Goal: Check status: Check status

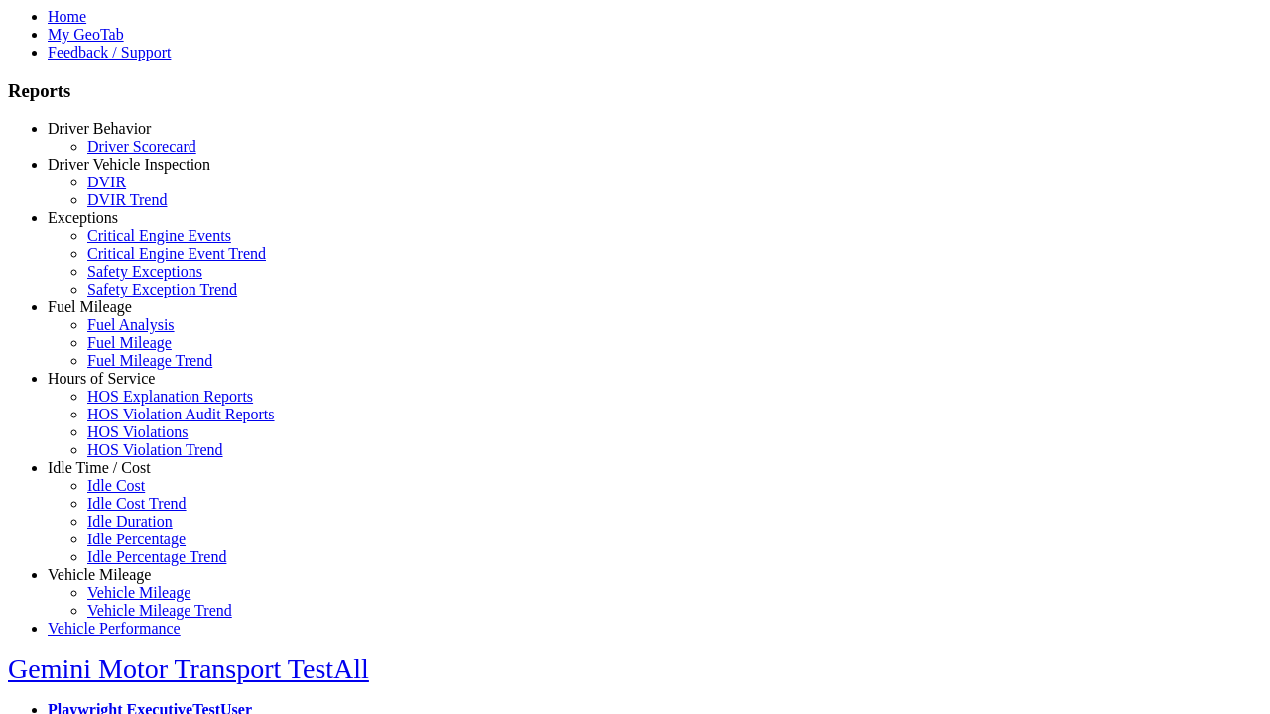
click at [114, 226] on link "Exceptions" at bounding box center [83, 217] width 70 height 17
click at [129, 280] on link "Safety Exceptions" at bounding box center [144, 271] width 115 height 17
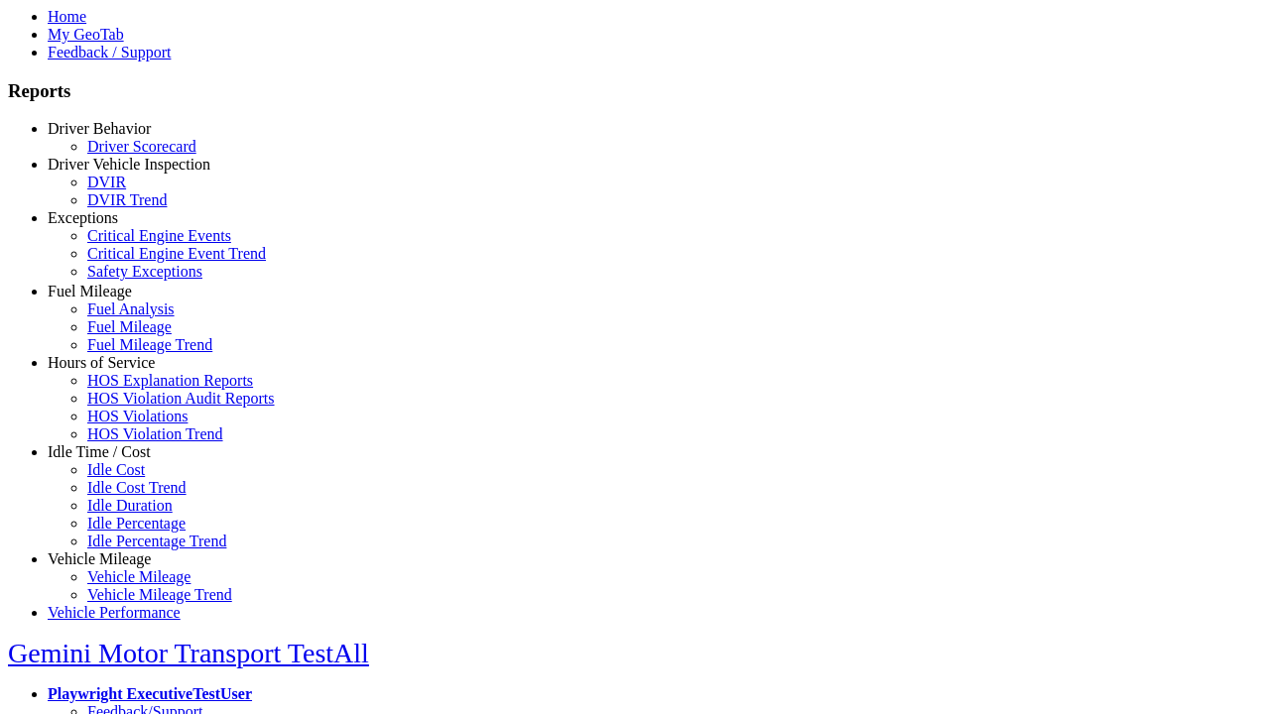
scroll to position [77, 0]
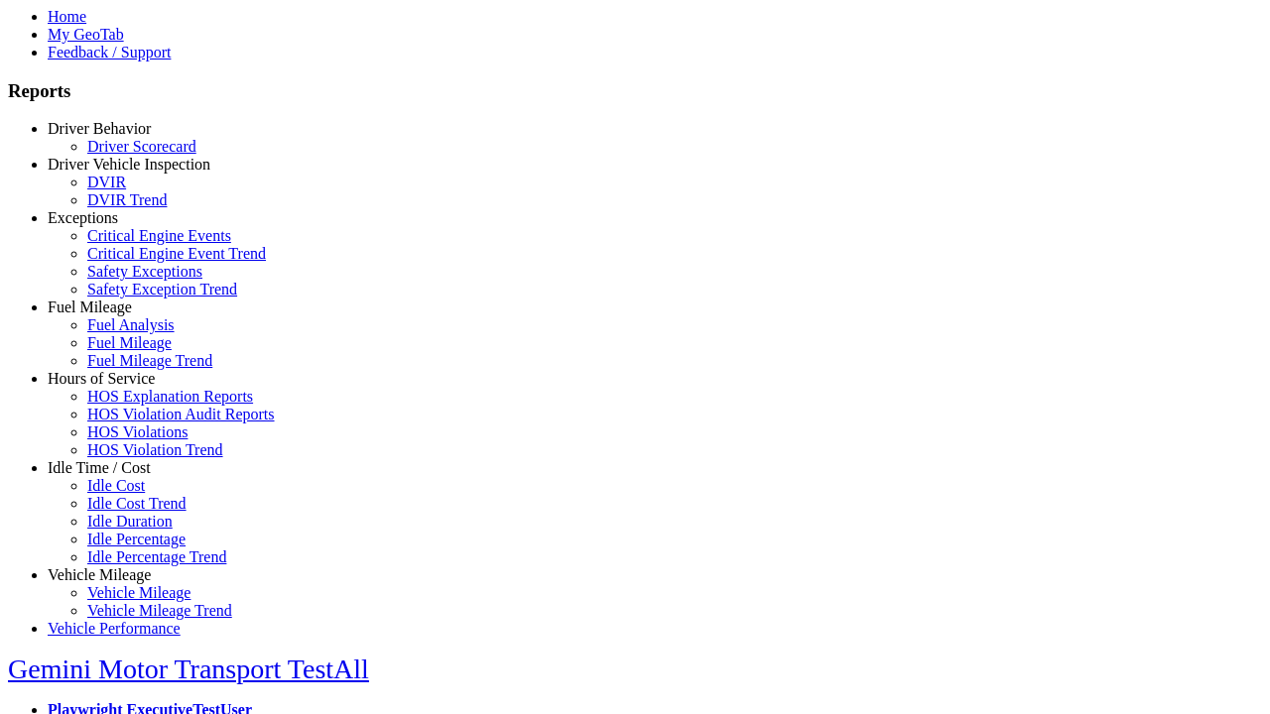
select select
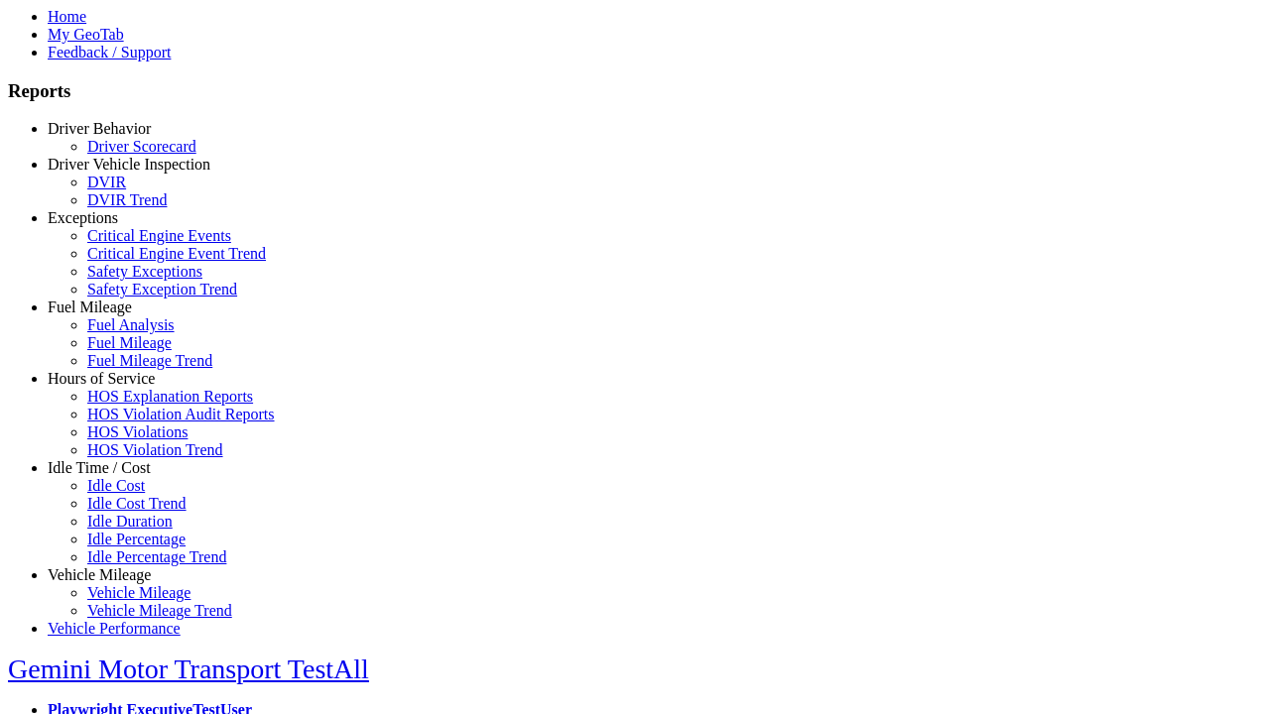
select select
select select "**********"
